Goal: Task Accomplishment & Management: Complete application form

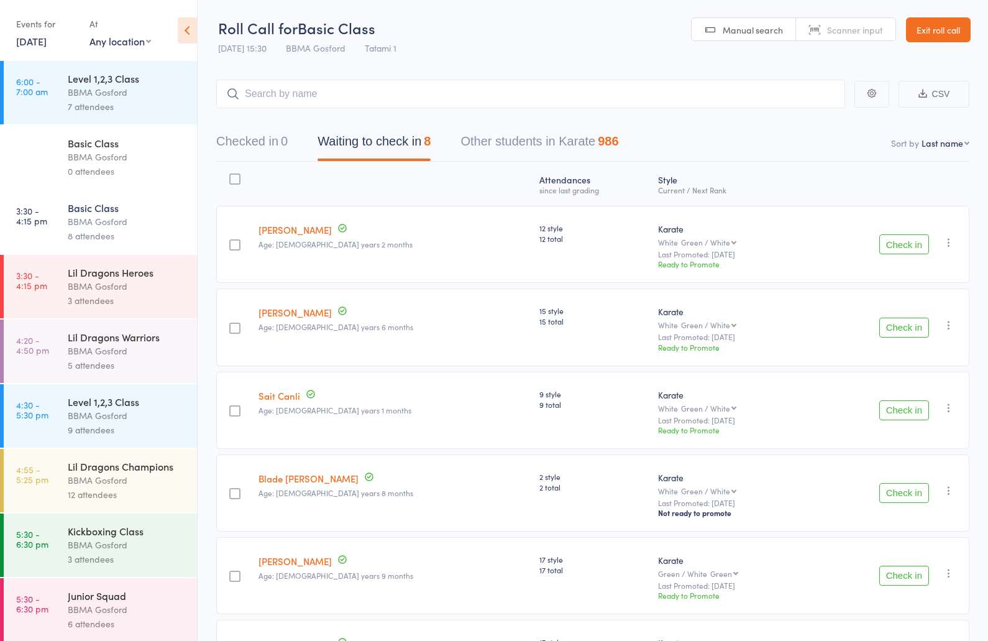
click at [357, 99] on input "search" at bounding box center [530, 94] width 629 height 29
type input "william kfoury"
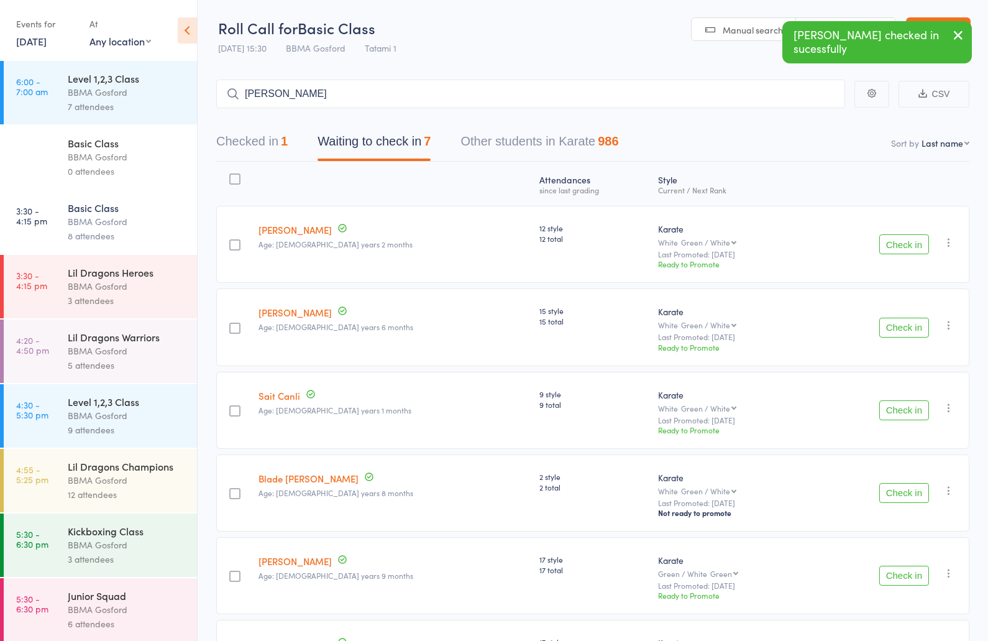
type input "kai lawther"
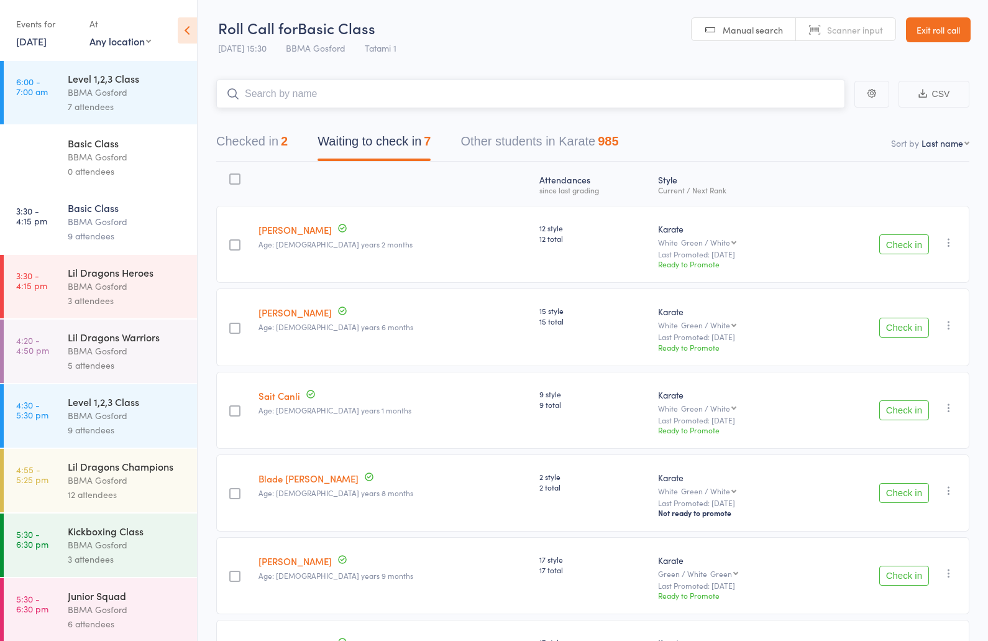
click at [303, 90] on input "search" at bounding box center [530, 94] width 629 height 29
type input "micky mc"
click at [333, 98] on input "search" at bounding box center [530, 94] width 629 height 29
type input "lucas trovato"
click at [317, 96] on input "search" at bounding box center [530, 94] width 629 height 29
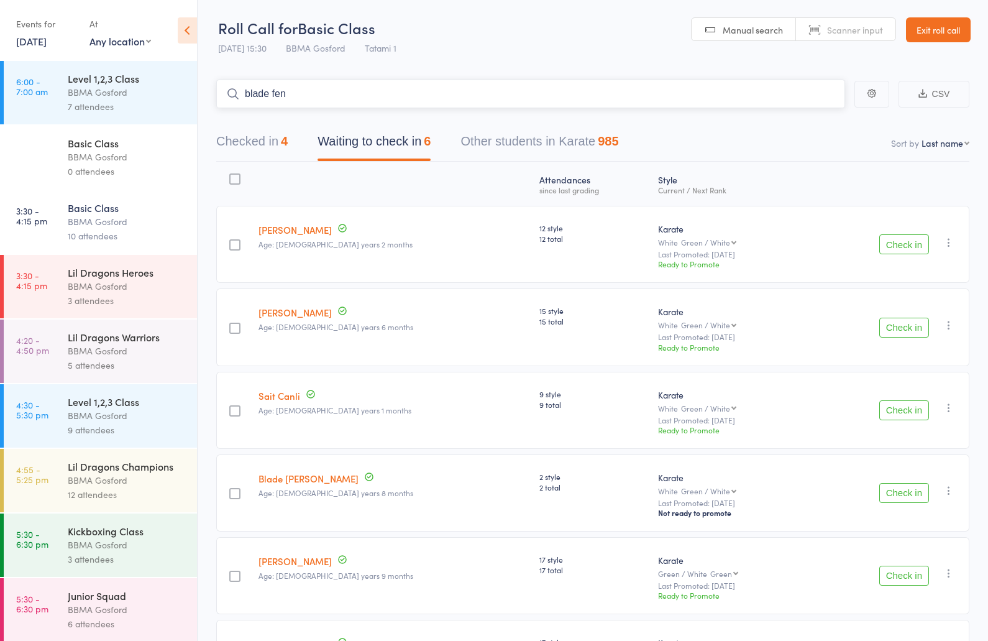
type input "blade fenn"
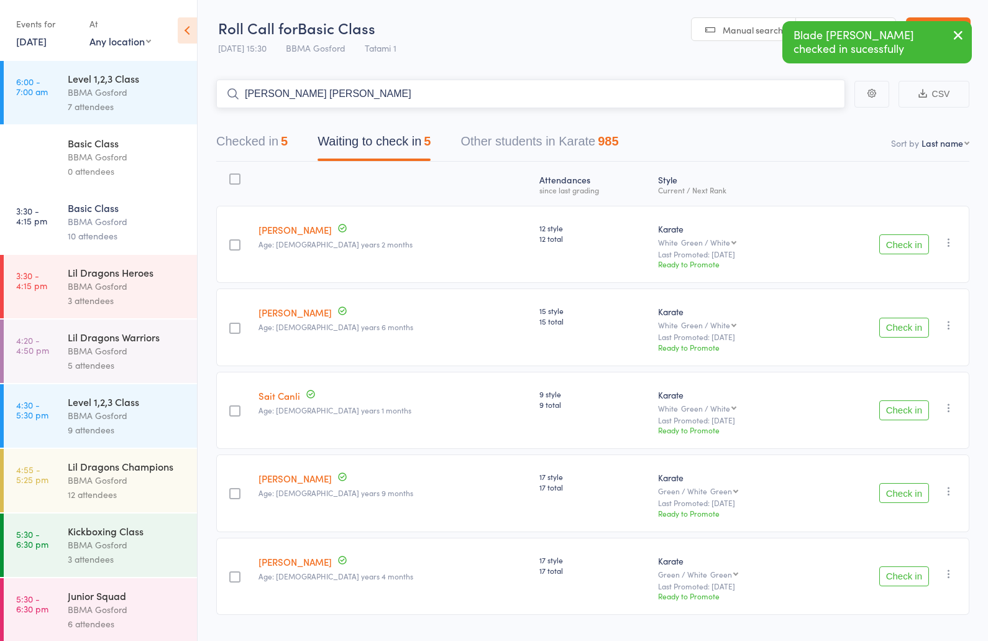
type input "matthew james"
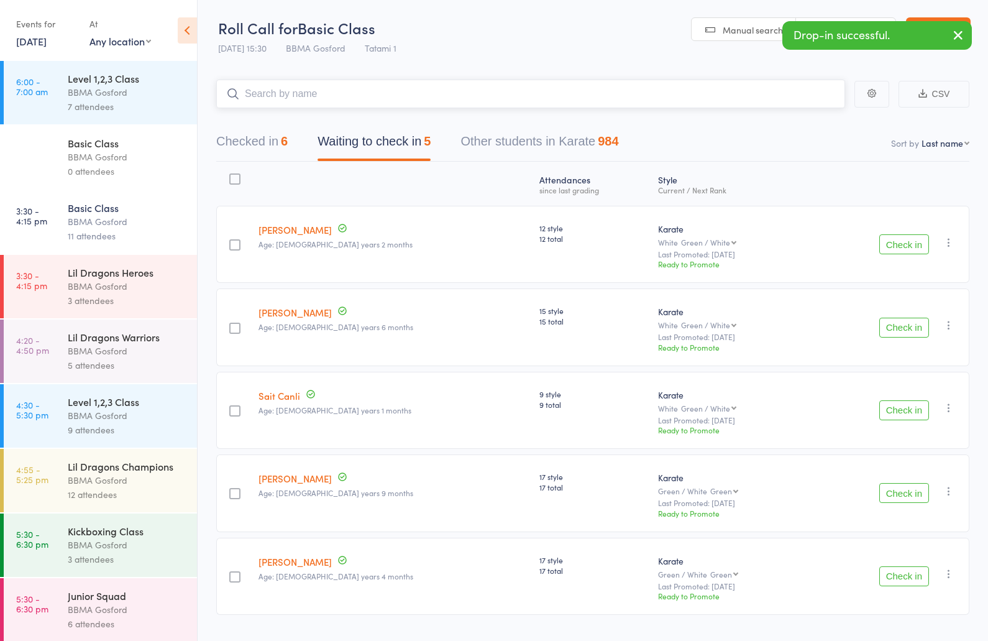
click at [273, 150] on button "Checked in 6" at bounding box center [251, 144] width 71 height 33
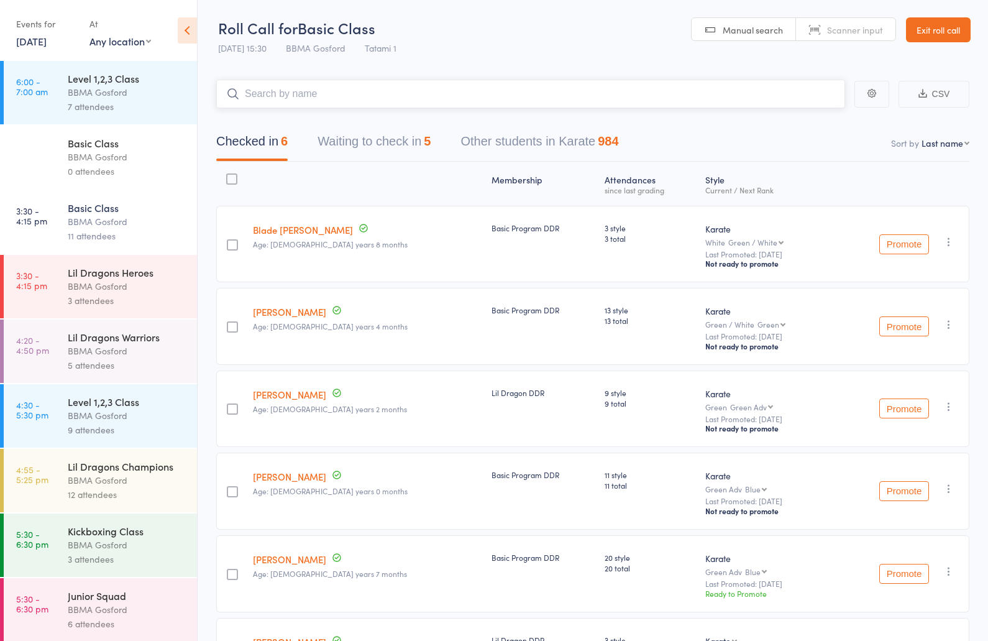
click at [382, 148] on button "Waiting to check in 5" at bounding box center [373, 144] width 113 height 33
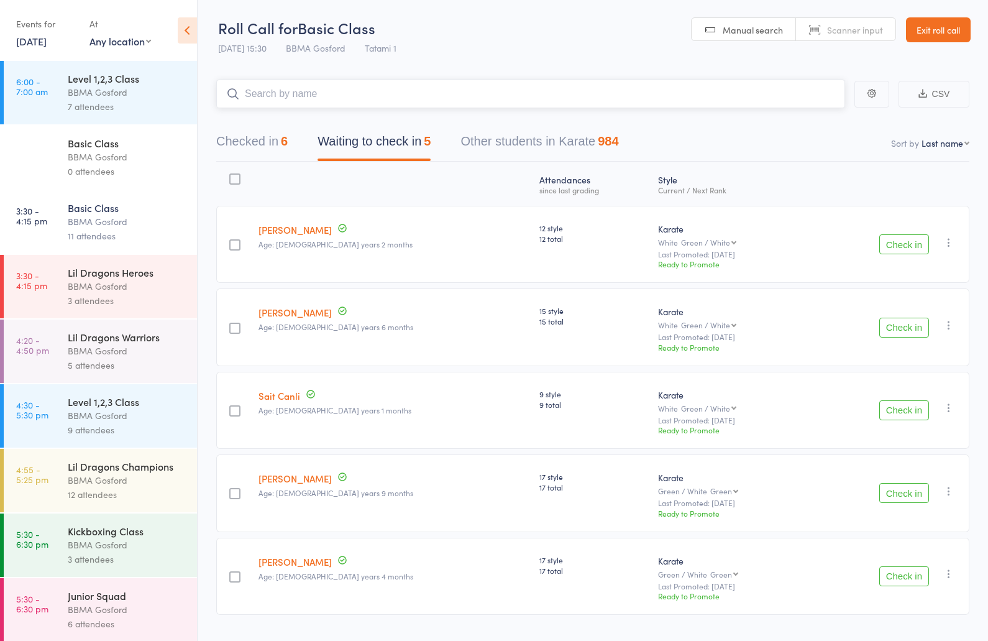
click at [245, 148] on button "Checked in 6" at bounding box center [251, 144] width 71 height 33
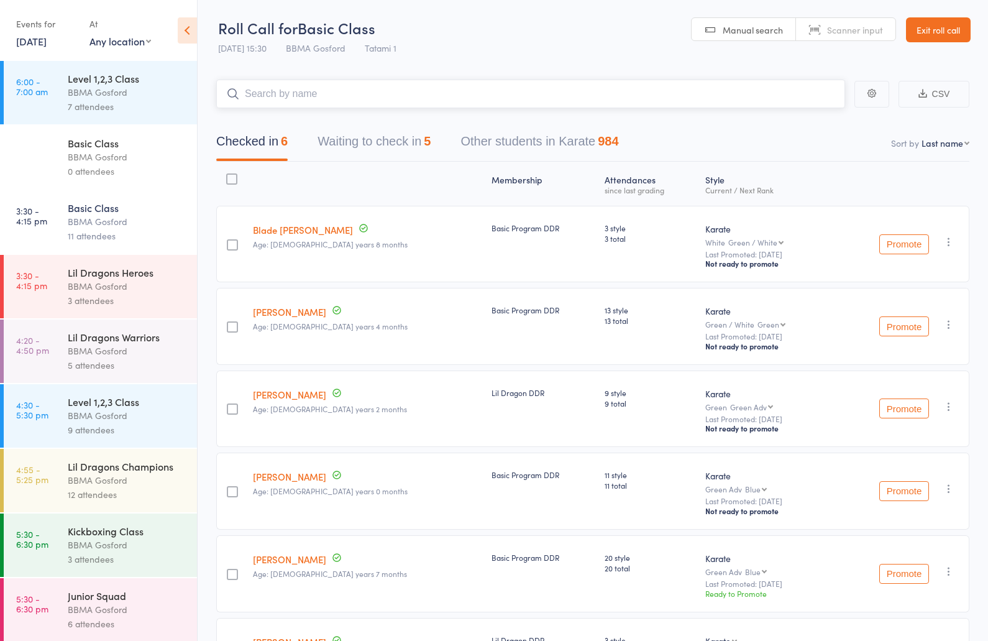
click at [392, 147] on button "Waiting to check in 5" at bounding box center [373, 144] width 113 height 33
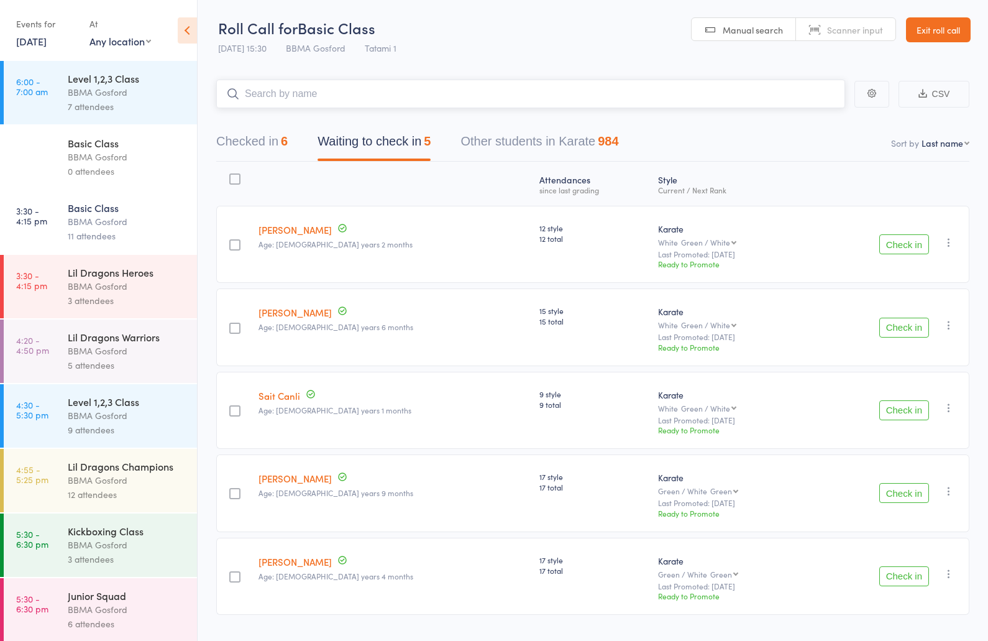
scroll to position [32, 0]
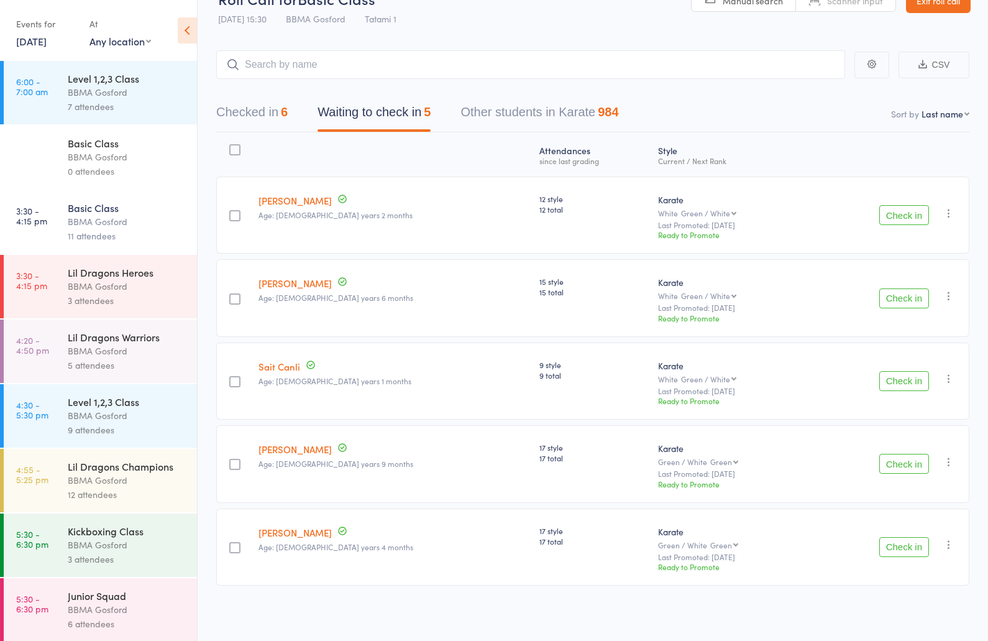
click at [906, 466] on button "Check in" at bounding box center [904, 464] width 50 height 20
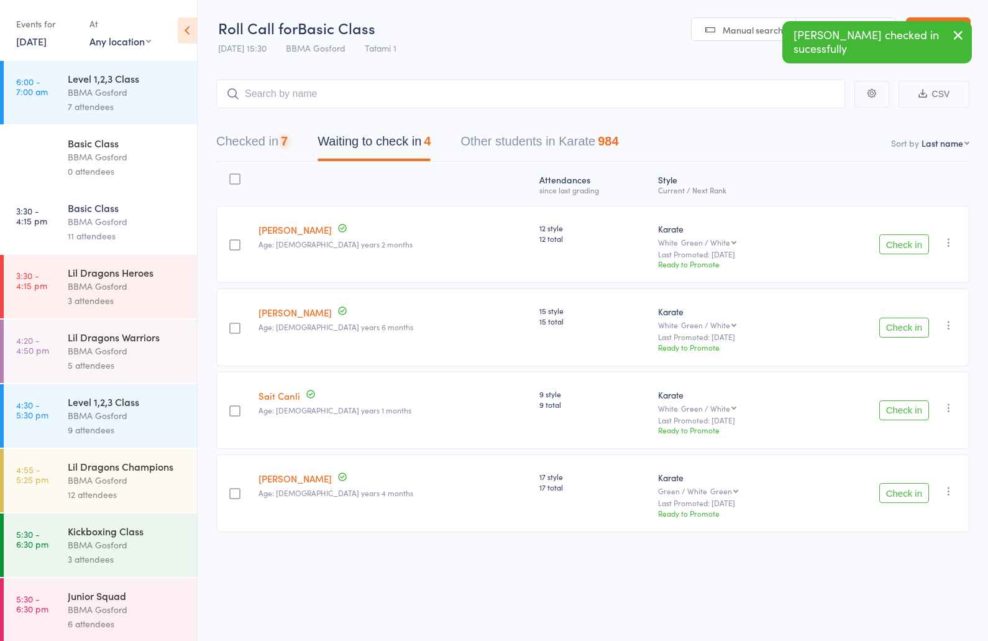
scroll to position [0, 0]
click at [915, 496] on button "Check in" at bounding box center [904, 493] width 50 height 20
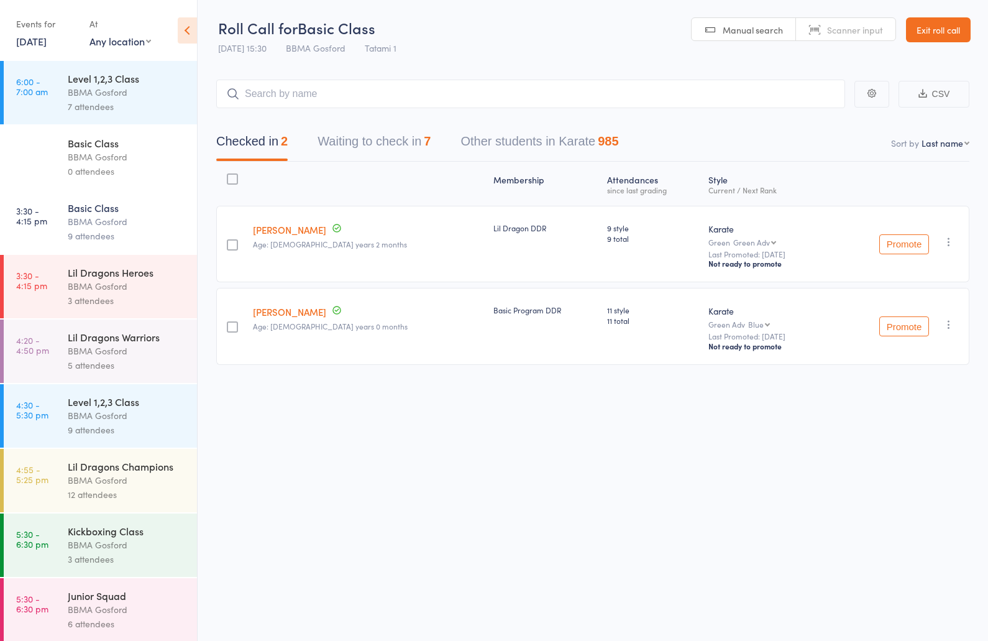
click at [119, 269] on div "Lil Dragons Heroes" at bounding box center [127, 272] width 119 height 14
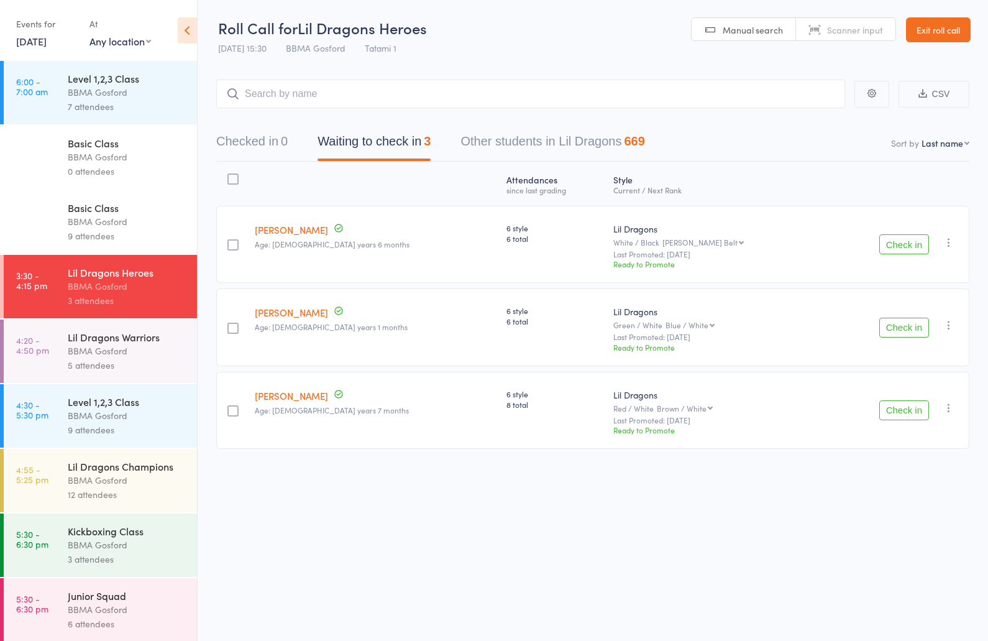
click at [899, 248] on button "Check in" at bounding box center [904, 244] width 50 height 20
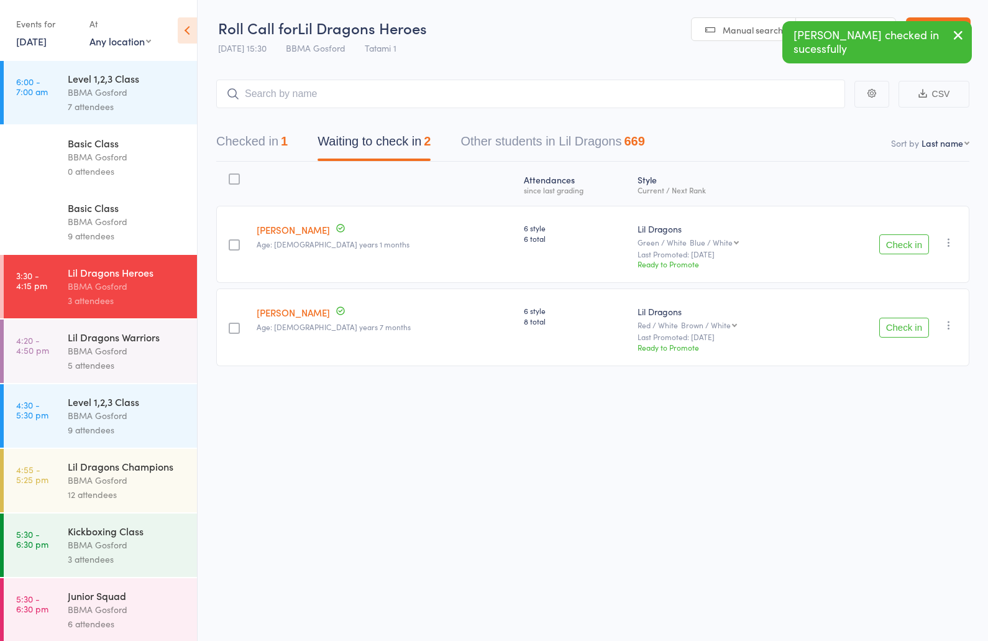
click at [949, 324] on icon "button" at bounding box center [948, 325] width 12 height 12
click at [905, 452] on li "Remove" at bounding box center [904, 449] width 103 height 17
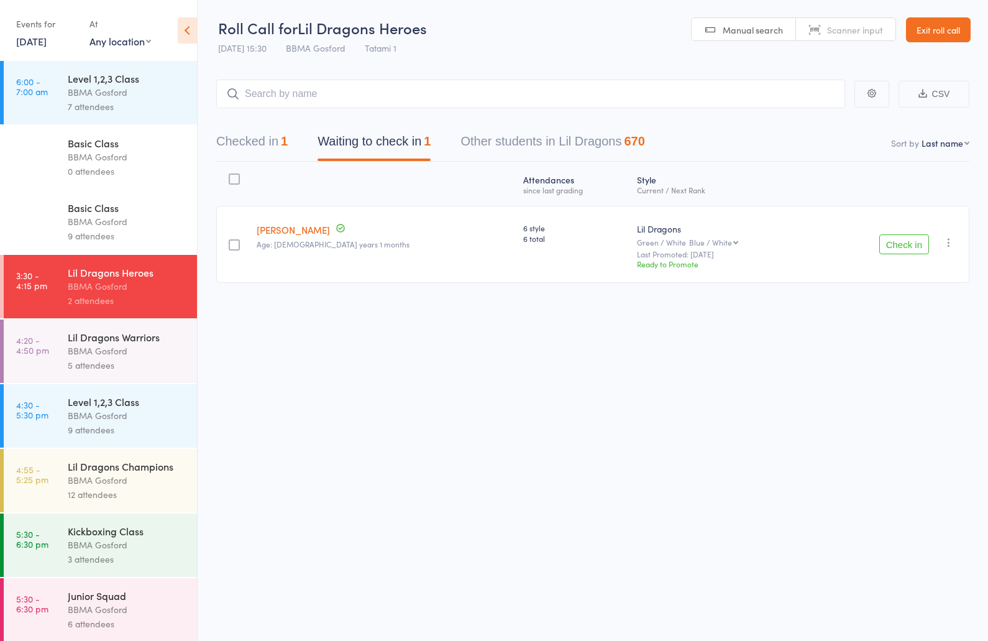
click at [901, 245] on button "Check in" at bounding box center [904, 244] width 50 height 20
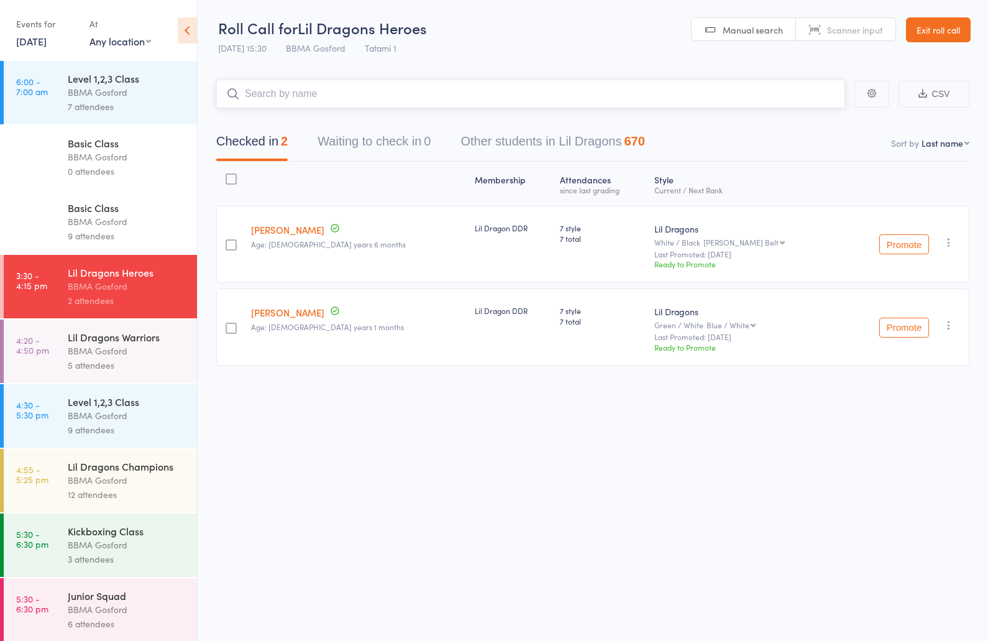
click at [349, 97] on input "search" at bounding box center [530, 94] width 629 height 29
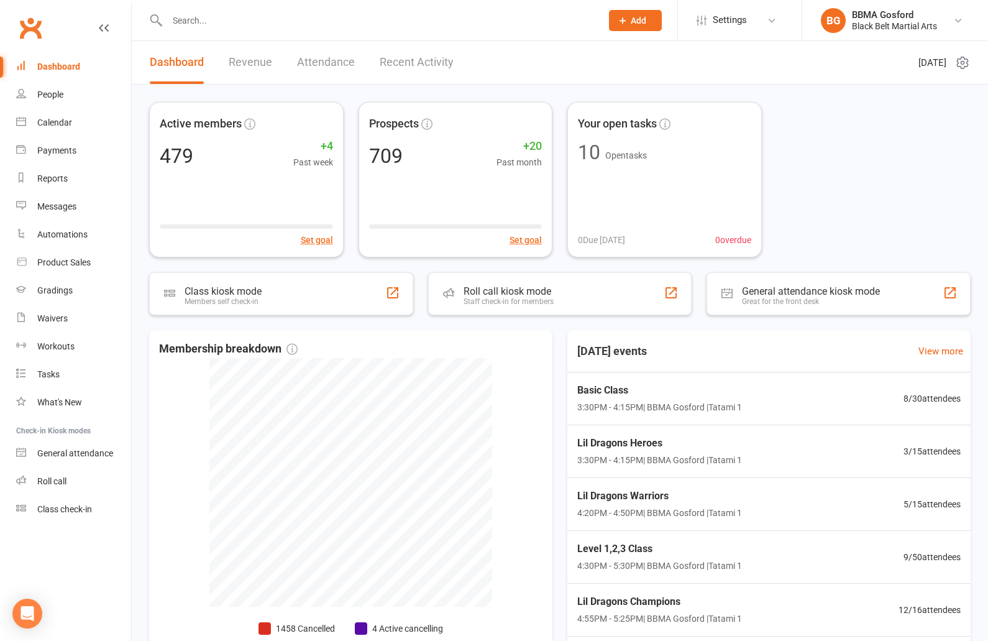
click at [223, 22] on input "text" at bounding box center [377, 20] width 429 height 17
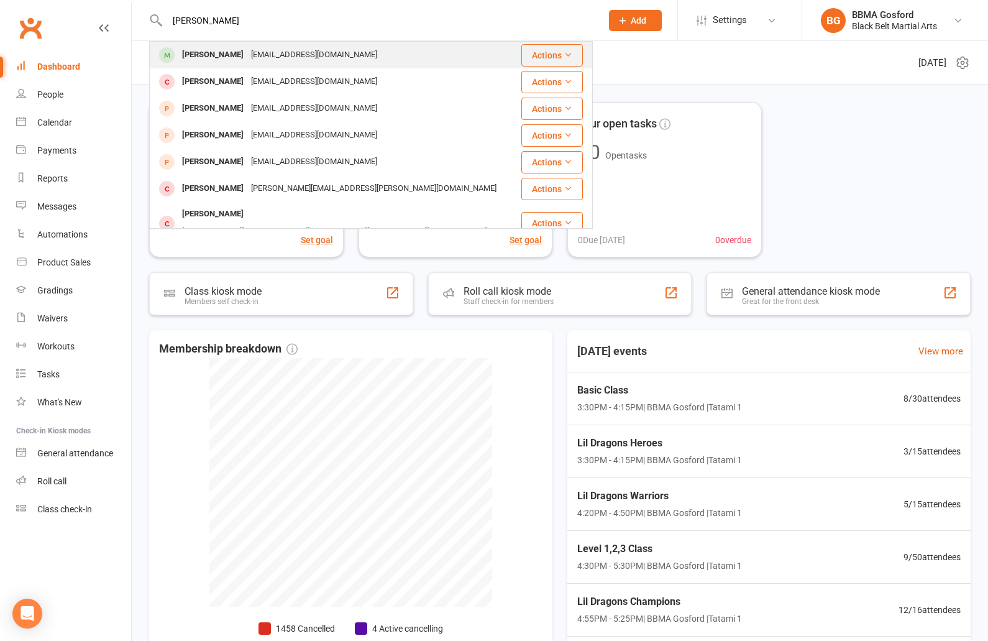
type input "[PERSON_NAME]"
click at [219, 55] on div "[PERSON_NAME]" at bounding box center [212, 55] width 69 height 18
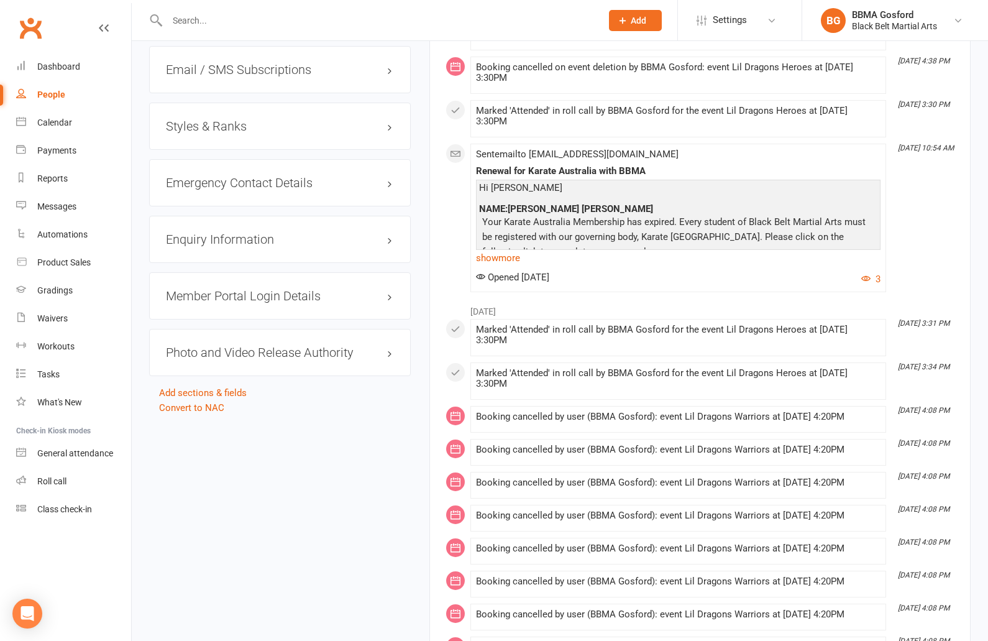
scroll to position [1153, 0]
click at [209, 129] on h3 "Styles & Ranks" at bounding box center [280, 125] width 228 height 14
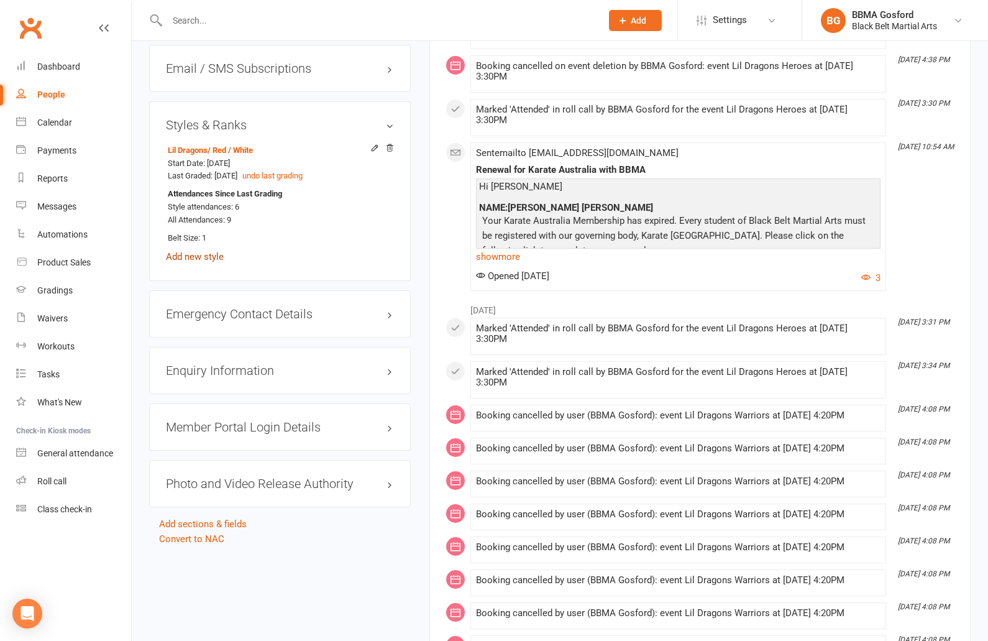
click at [181, 259] on link "Add new style" at bounding box center [195, 256] width 58 height 11
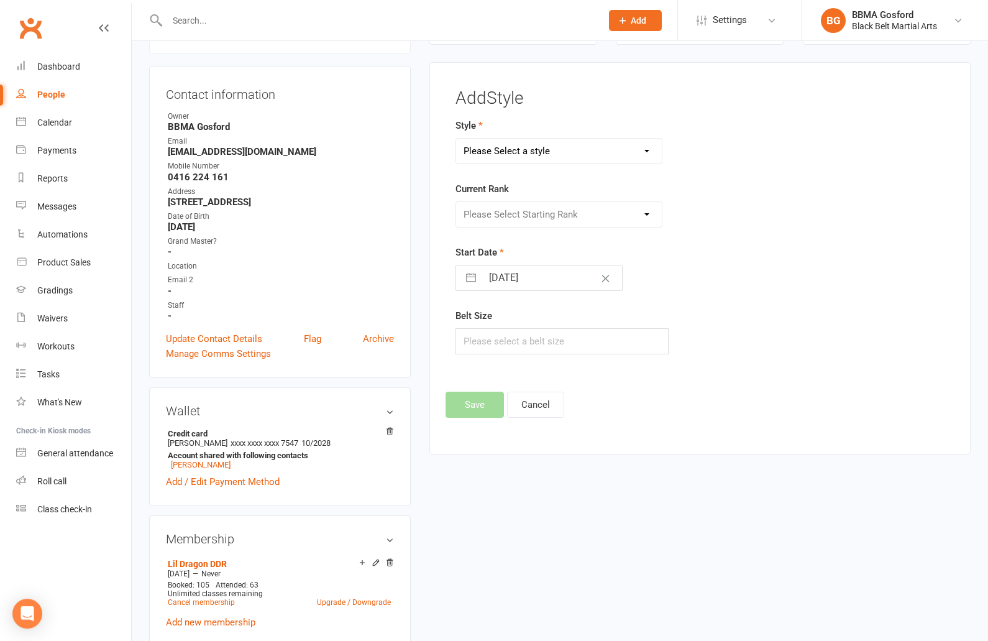
scroll to position [106, 0]
select select "778"
click option "Karate" at bounding box center [0, 0] width 0 height 0
select select "7082"
click option "Green / White" at bounding box center [0, 0] width 0 height 0
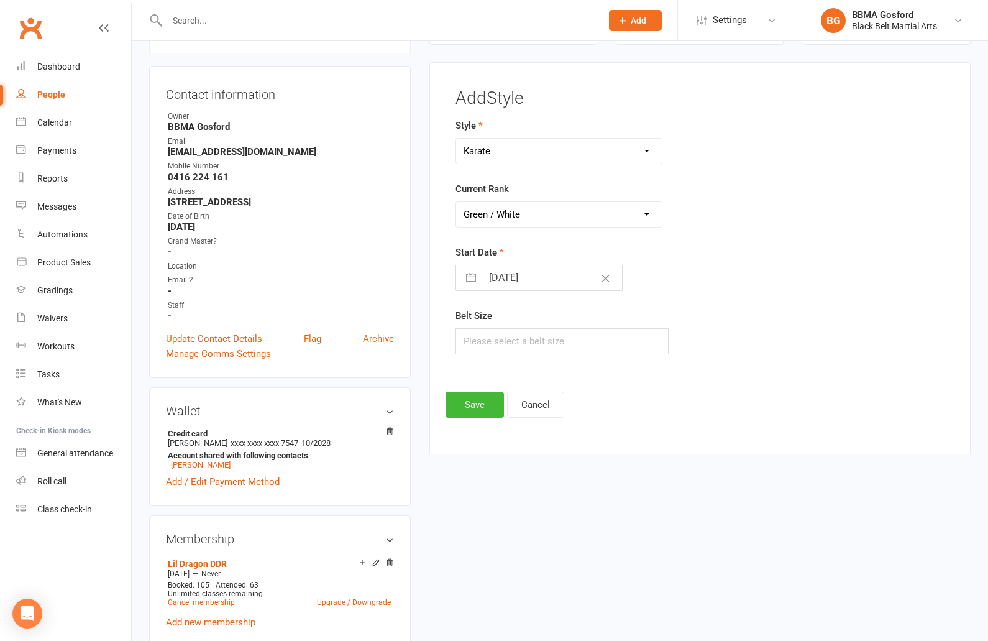
select select "7"
select select "2025"
select select "8"
select select "2025"
select select "9"
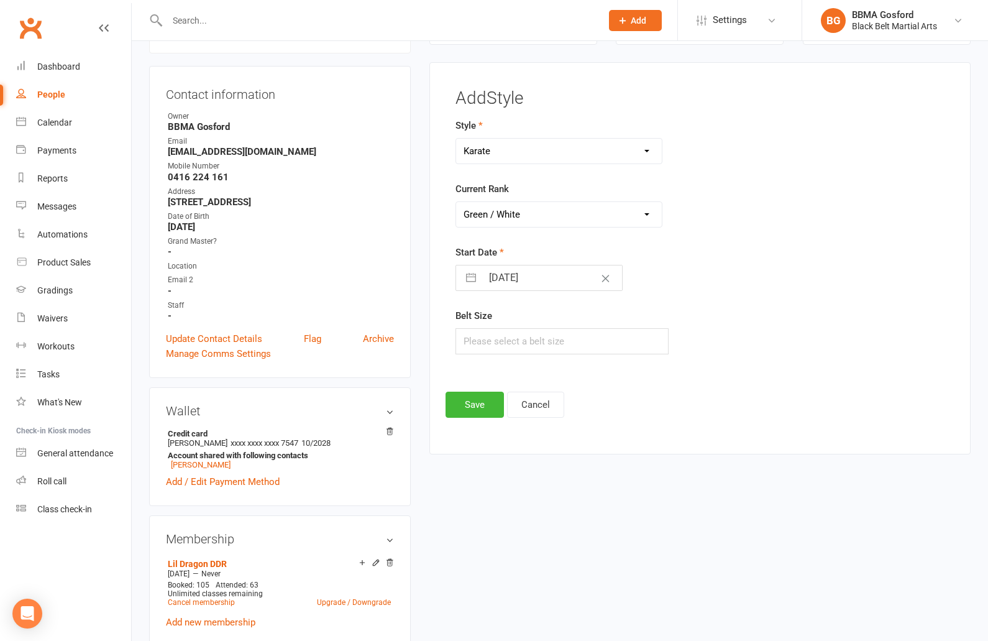
select select "2025"
click at [539, 281] on input "[DATE]" at bounding box center [552, 277] width 140 height 25
click at [480, 334] on div "Move backward to switch to the previous month." at bounding box center [481, 327] width 24 height 21
select select "6"
select select "2025"
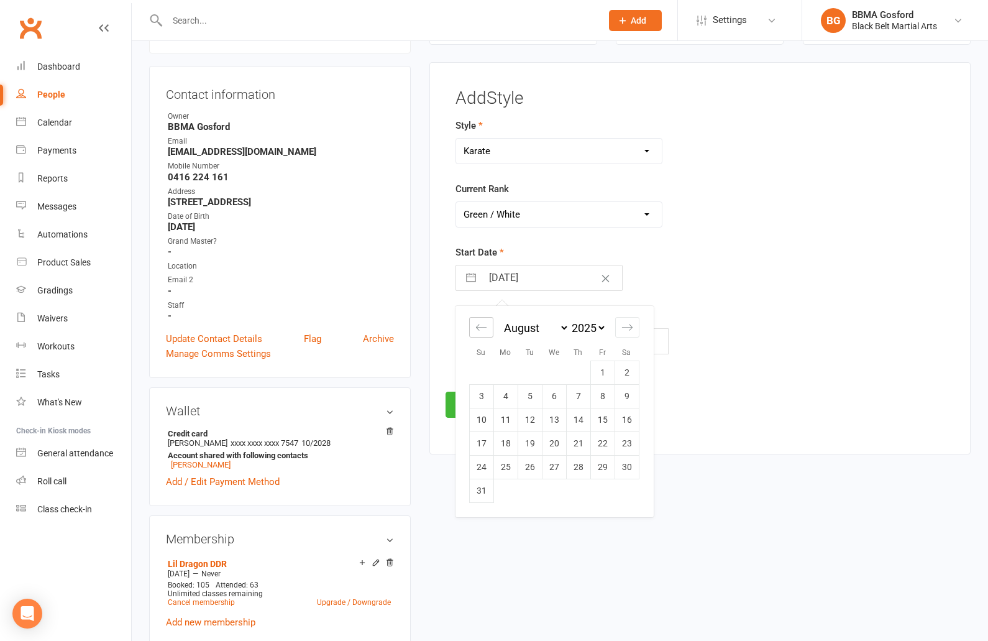
click at [480, 334] on div "Move backward to switch to the previous month." at bounding box center [481, 327] width 24 height 21
select select "5"
select select "2025"
click at [510, 443] on td "21" at bounding box center [505, 443] width 24 height 24
type input "[DATE]"
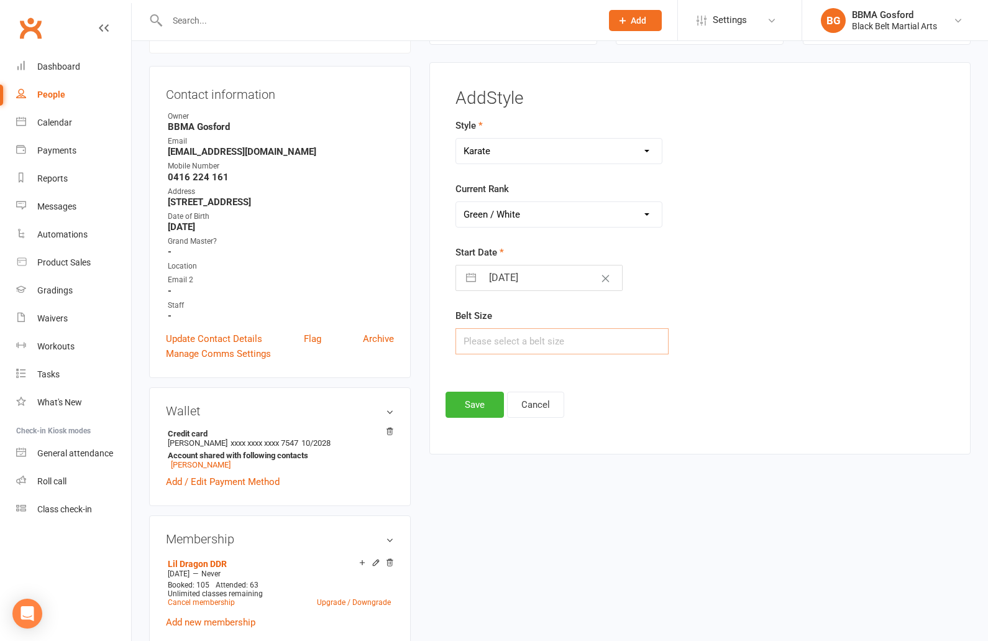
drag, startPoint x: 476, startPoint y: 344, endPoint x: 499, endPoint y: 341, distance: 23.1
click at [476, 344] on input "text" at bounding box center [561, 341] width 213 height 26
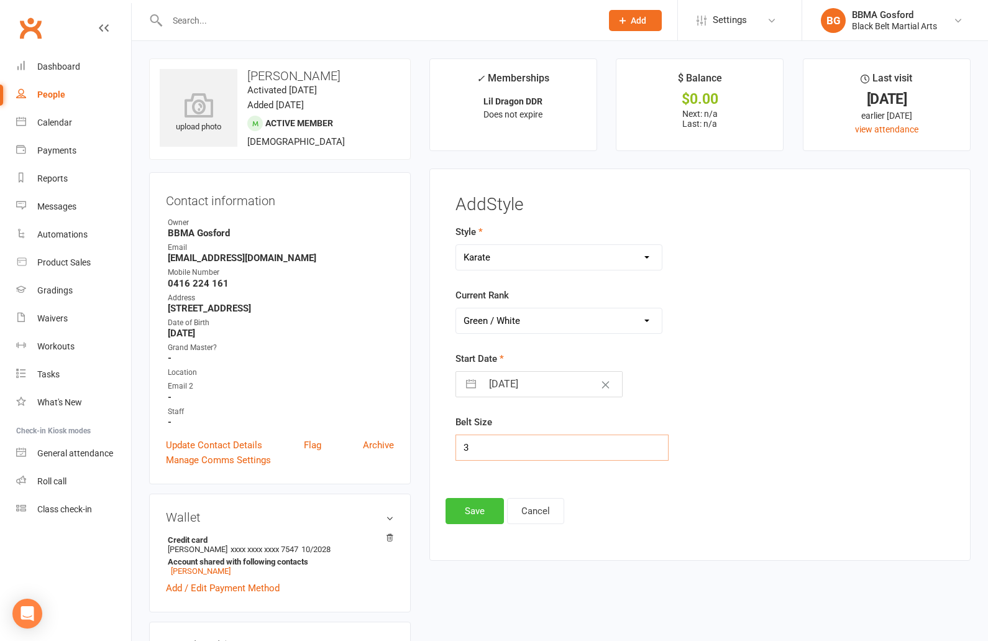
type input "3"
click at [476, 514] on button "Save" at bounding box center [474, 511] width 58 height 26
